Goal: Find specific page/section: Find specific page/section

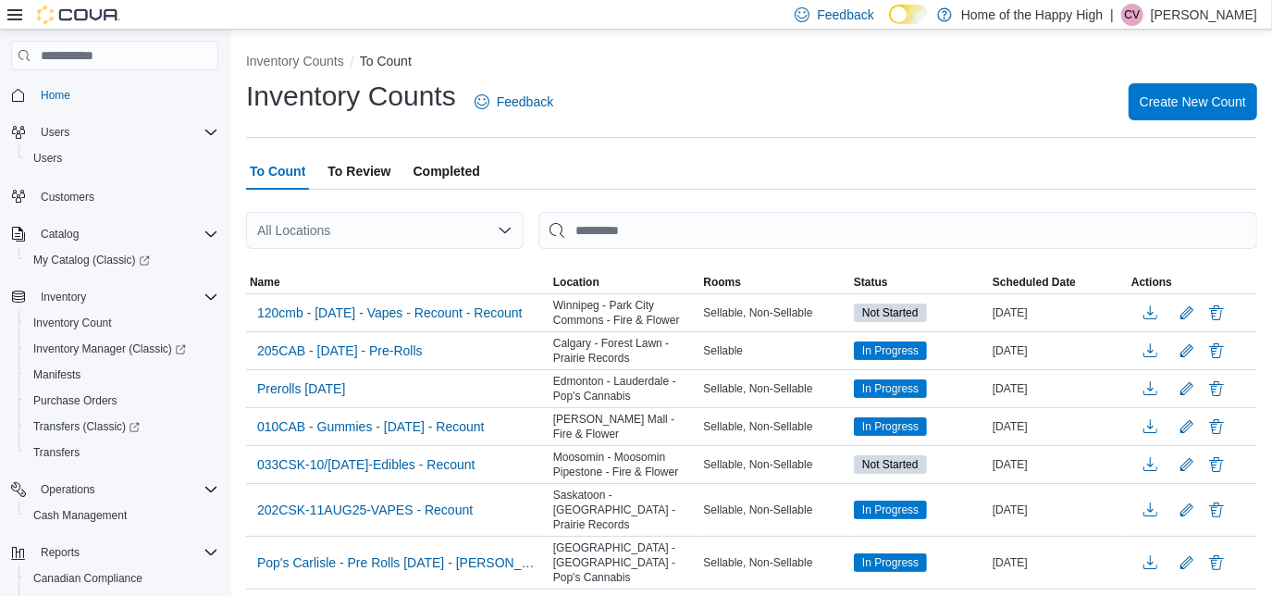
click at [24, 21] on div at bounding box center [63, 15] width 113 height 19
click at [18, 19] on icon at bounding box center [14, 14] width 15 height 15
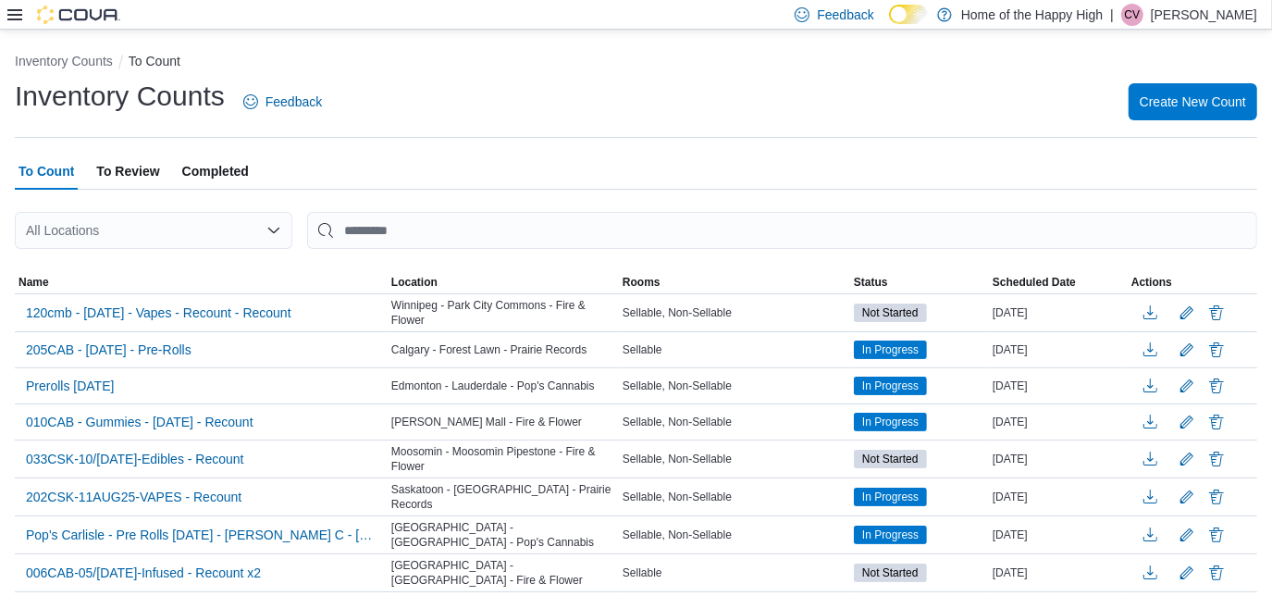
click at [18, 19] on icon at bounding box center [14, 14] width 15 height 15
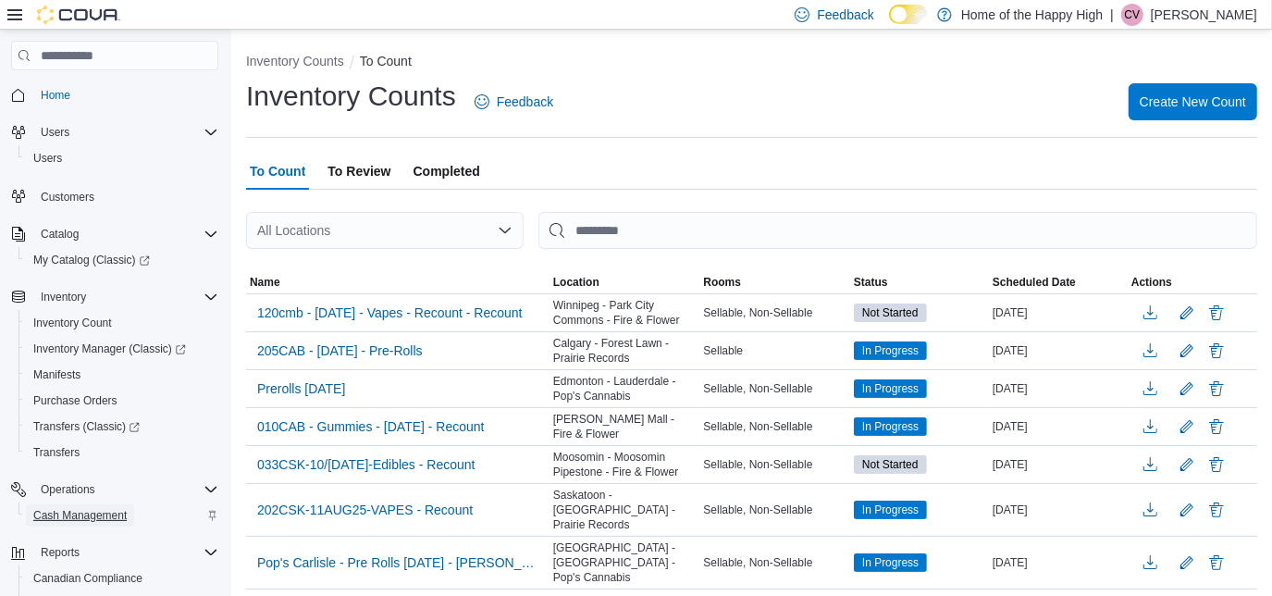
click at [100, 513] on span "Cash Management" at bounding box center [79, 515] width 93 height 15
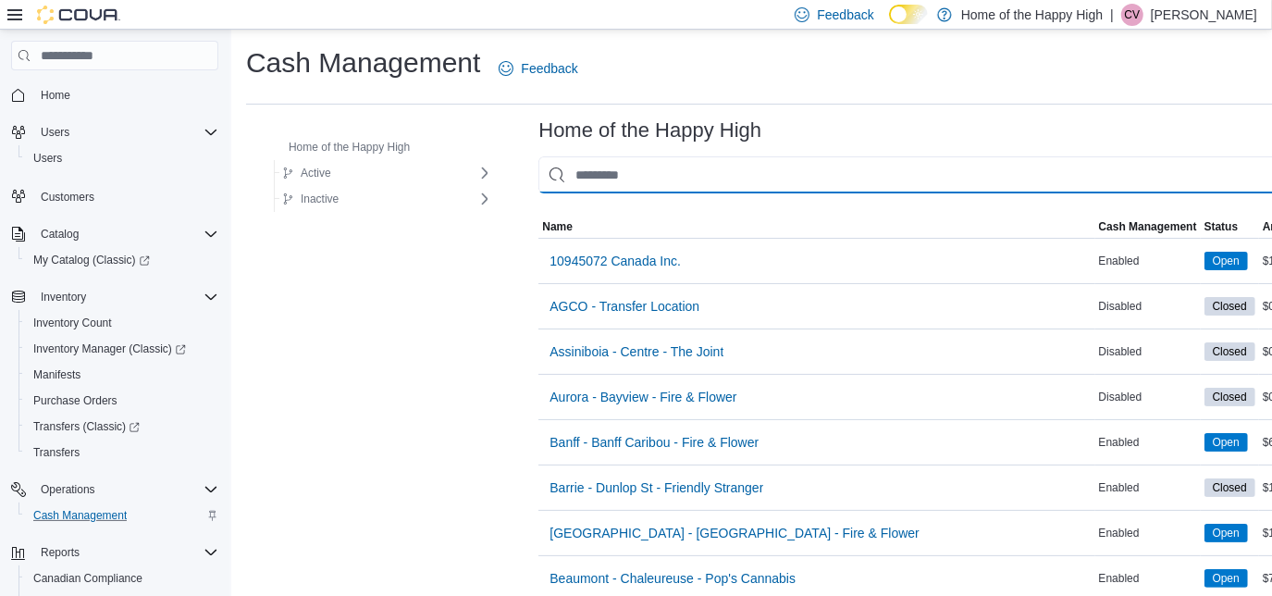
click at [556, 173] on input "This is a search bar. As you type, the results lower in the page will automatic…" at bounding box center [930, 174] width 784 height 37
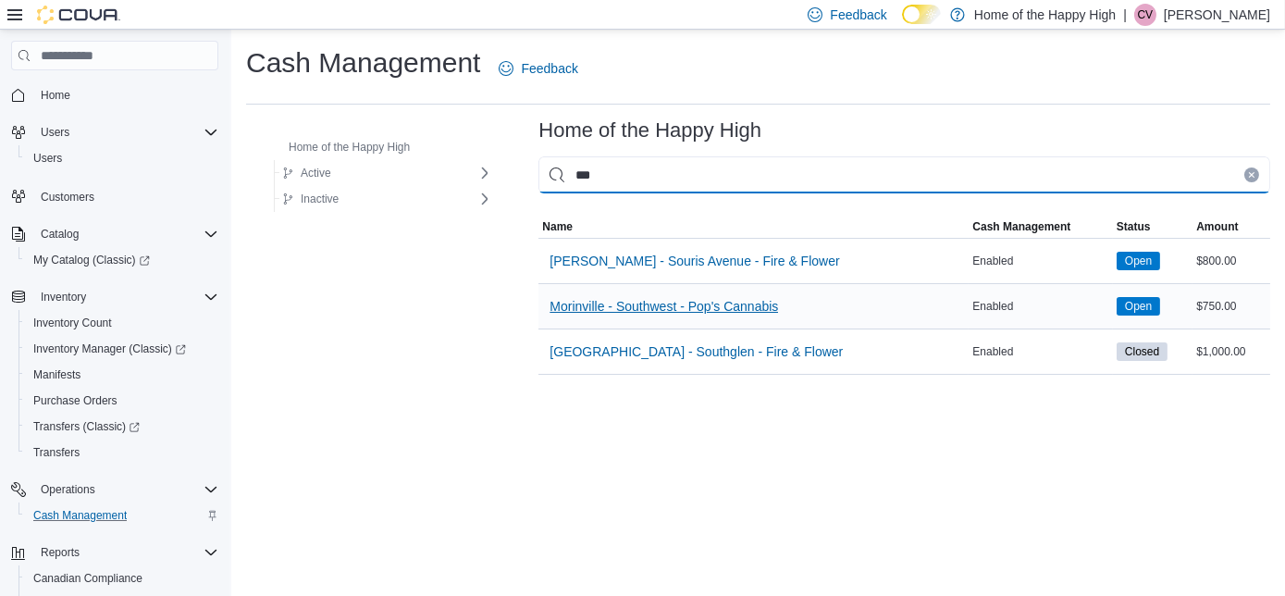
type input "***"
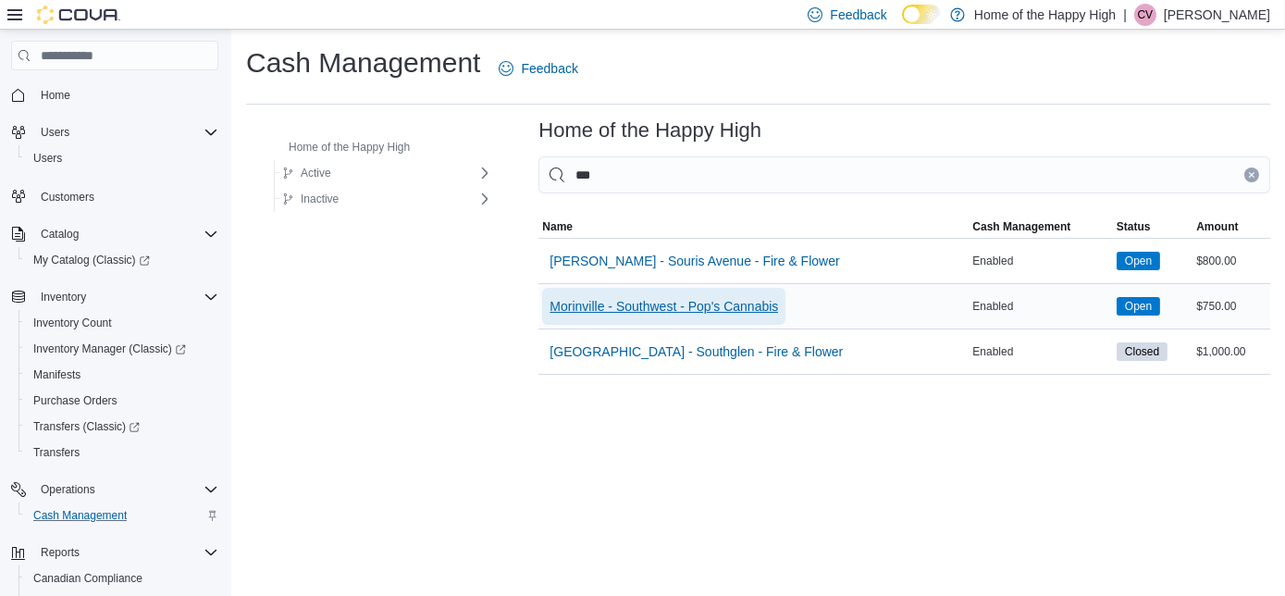
click at [558, 304] on span "Morinville - Southwest - Pop's Cannabis" at bounding box center [664, 306] width 229 height 19
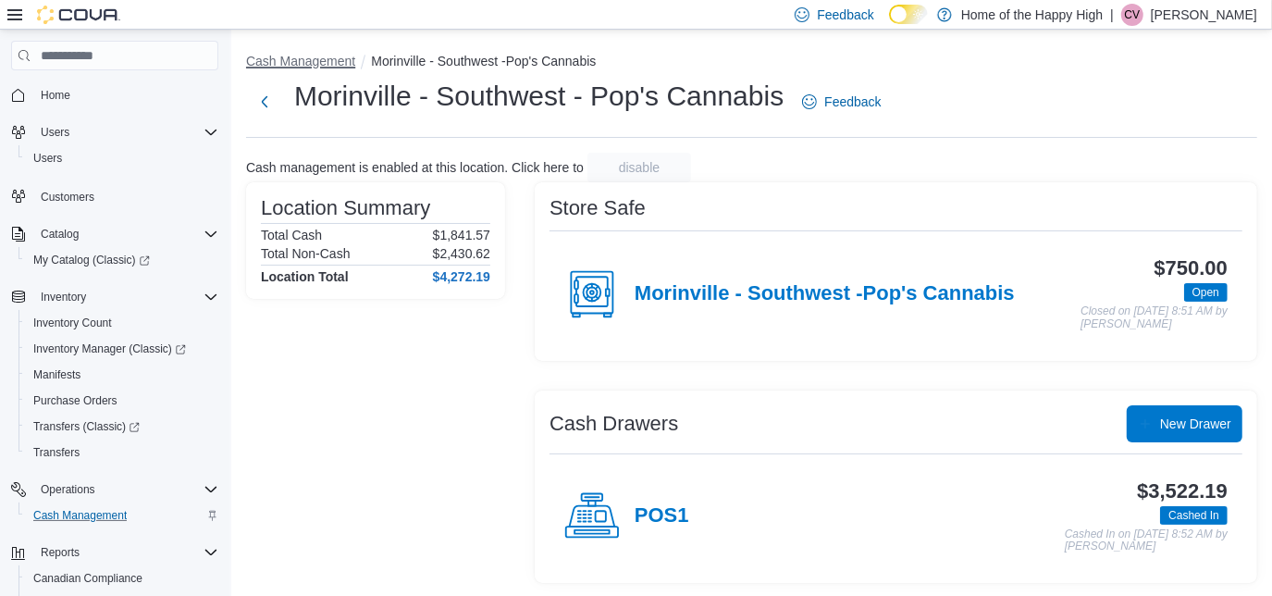
click at [340, 65] on button "Cash Management" at bounding box center [300, 61] width 109 height 15
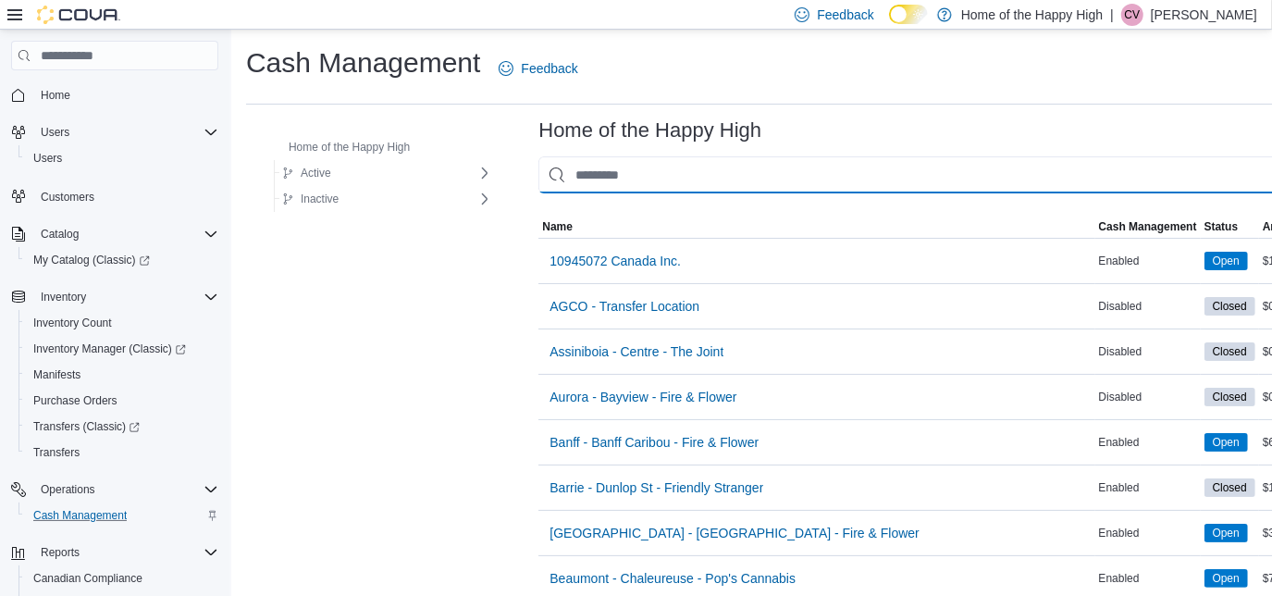
click at [549, 171] on input "This is a search bar. As you type, the results lower in the page will automatic…" at bounding box center [930, 174] width 784 height 37
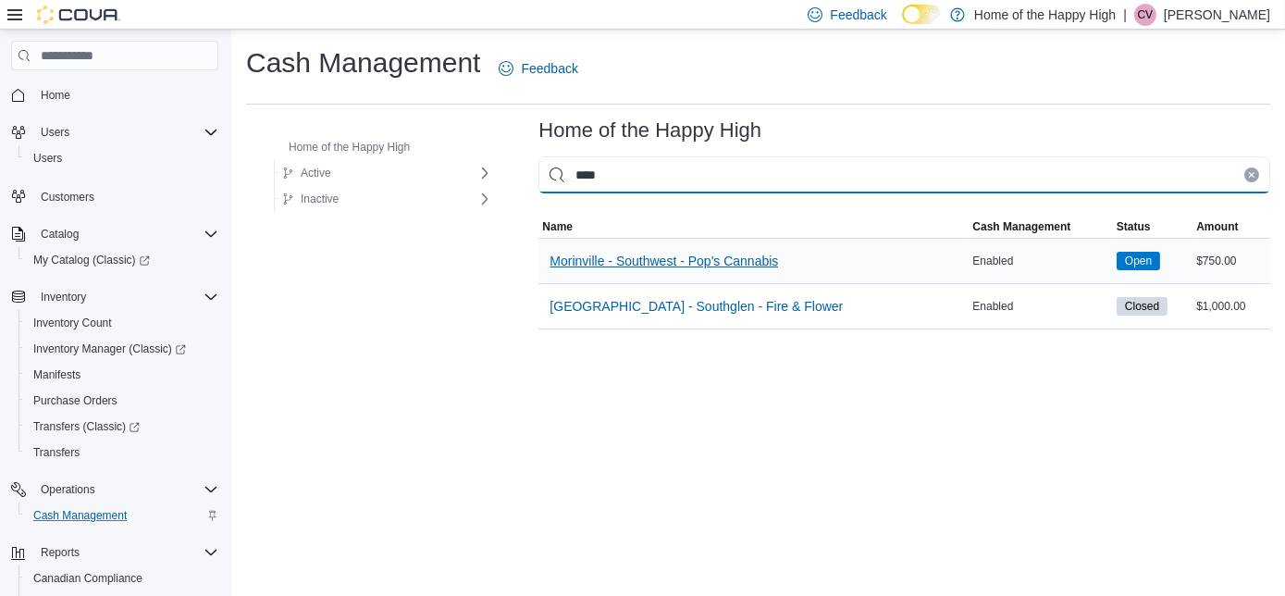
type input "****"
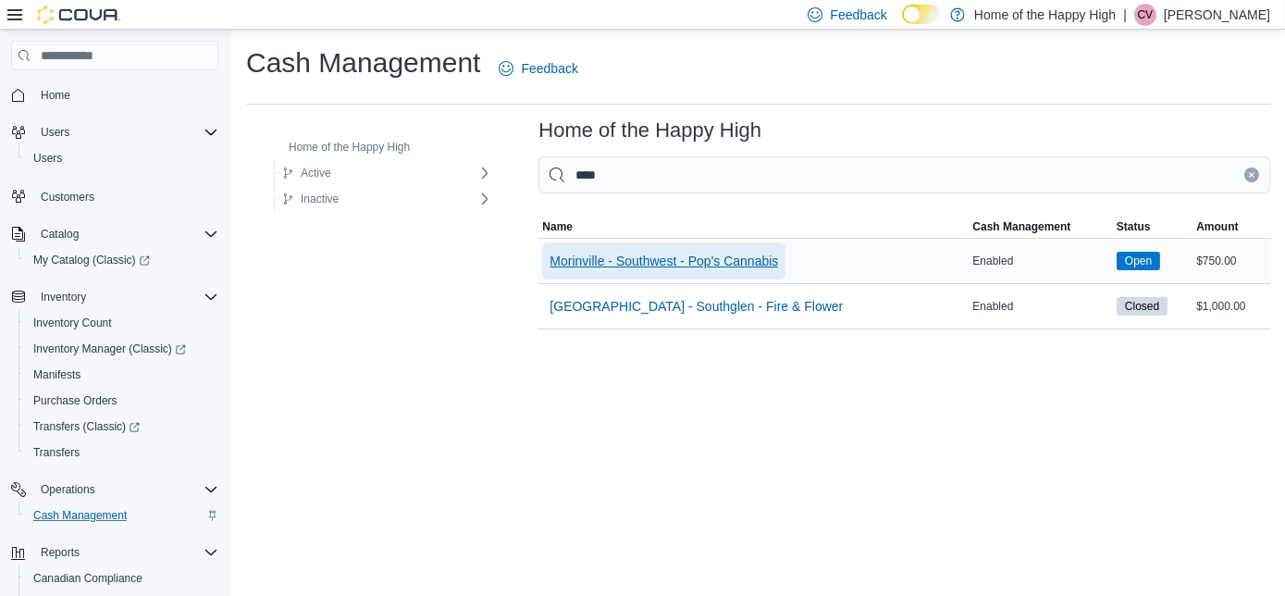
click at [550, 266] on span "Morinville - Southwest - Pop's Cannabis" at bounding box center [664, 261] width 229 height 19
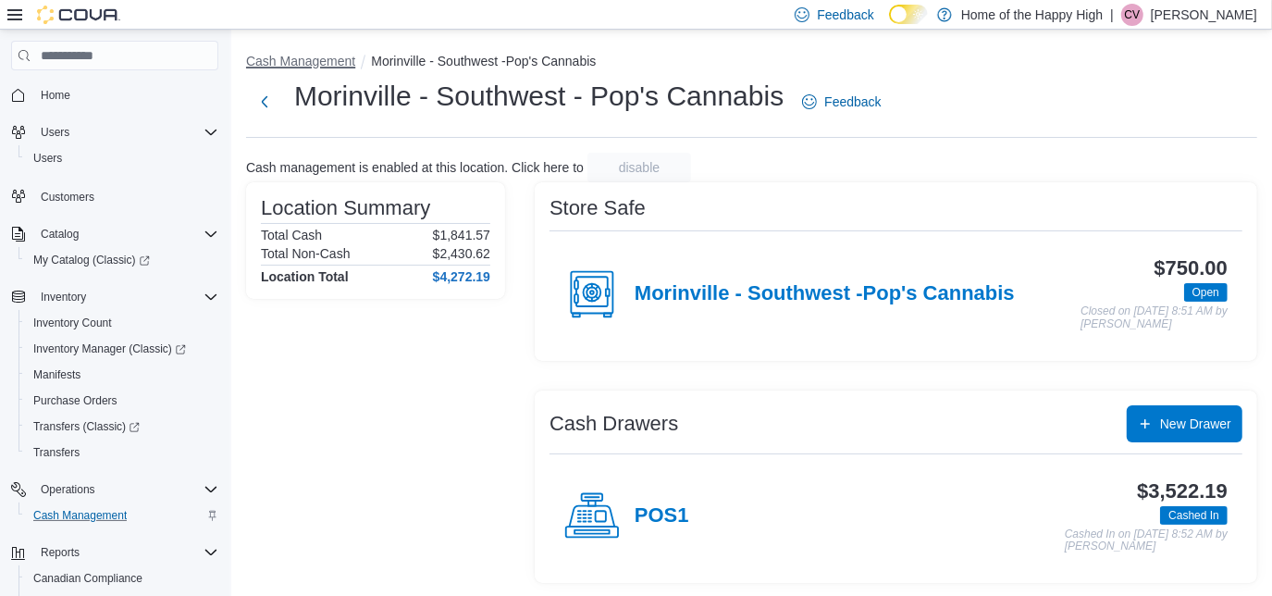
click at [325, 61] on button "Cash Management" at bounding box center [300, 61] width 109 height 15
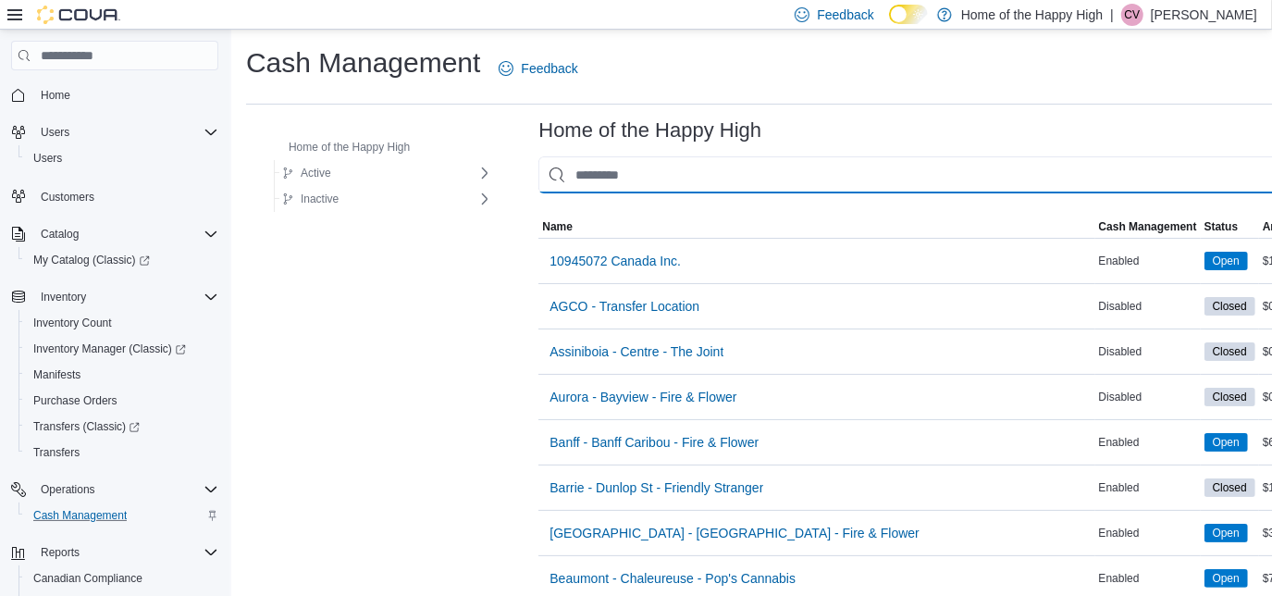
click at [572, 183] on input "This is a search bar. As you type, the results lower in the page will automatic…" at bounding box center [930, 174] width 784 height 37
type input "*"
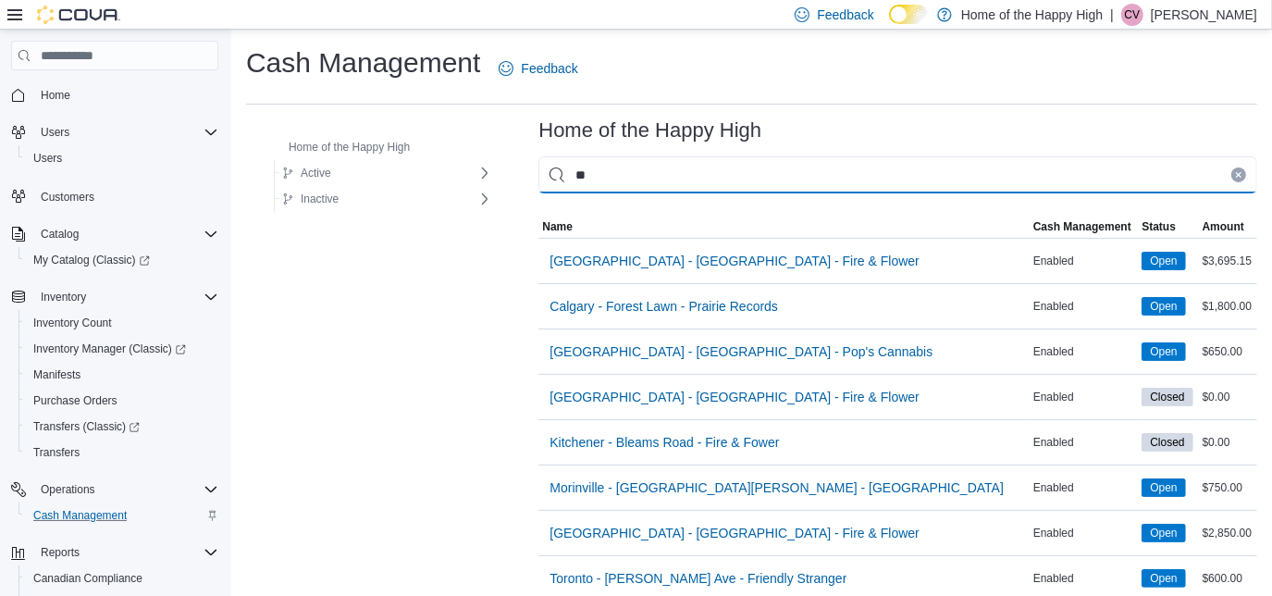
type input "*"
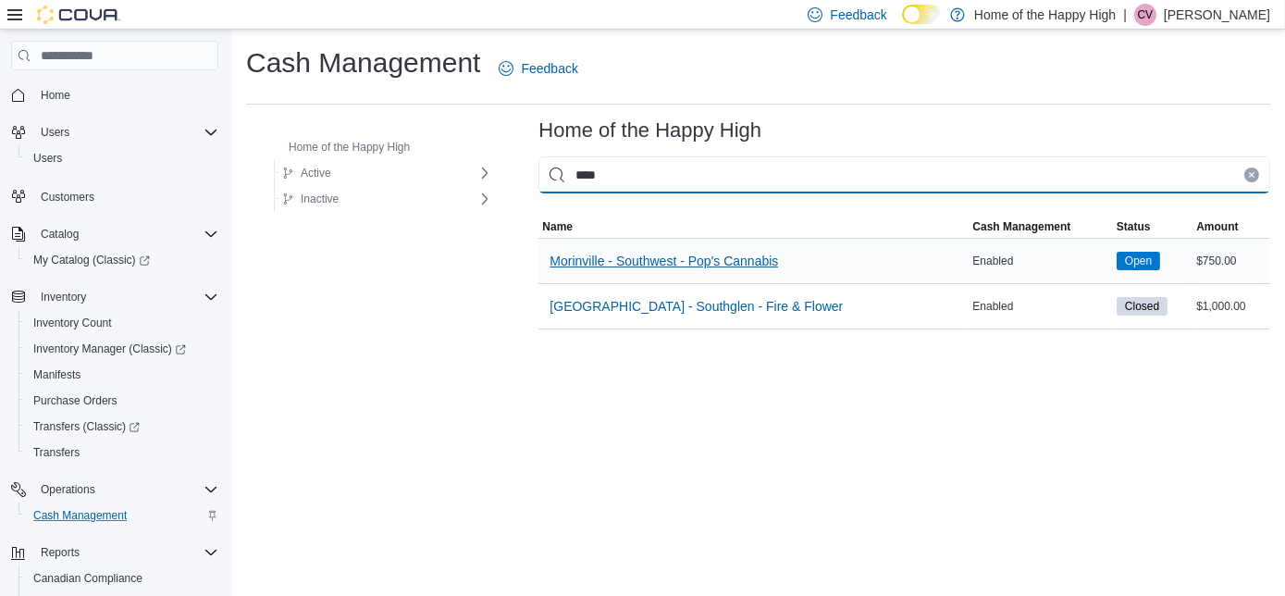
type input "****"
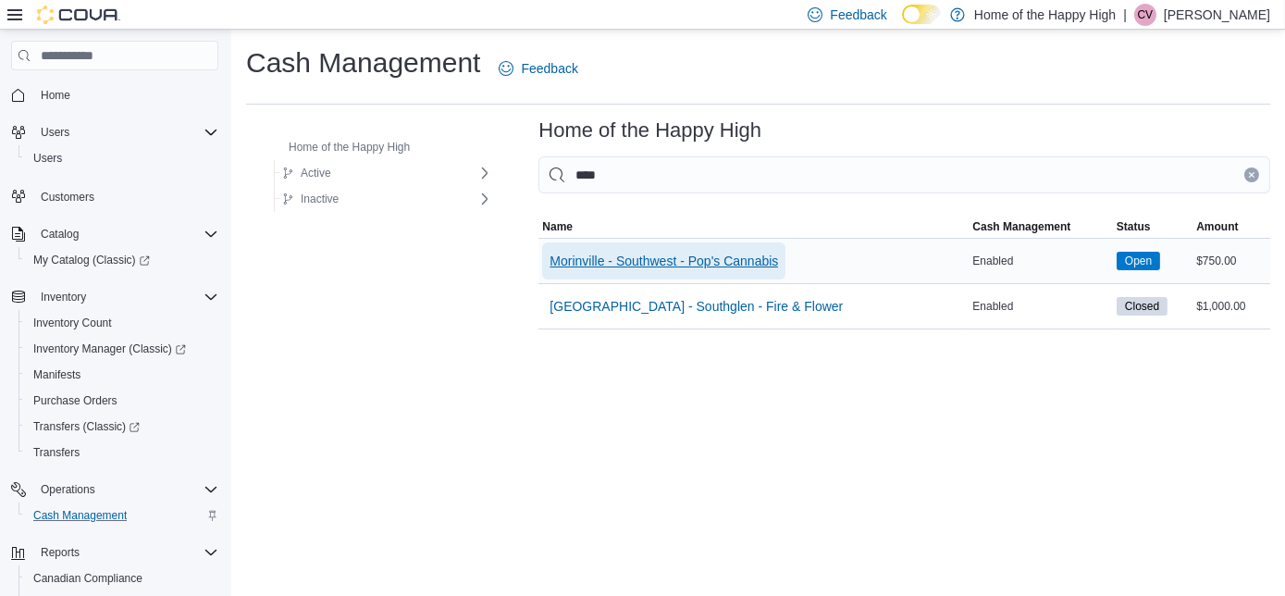
click at [552, 261] on span "Morinville - Southwest - Pop's Cannabis" at bounding box center [664, 261] width 229 height 19
